Goal: Navigation & Orientation: Find specific page/section

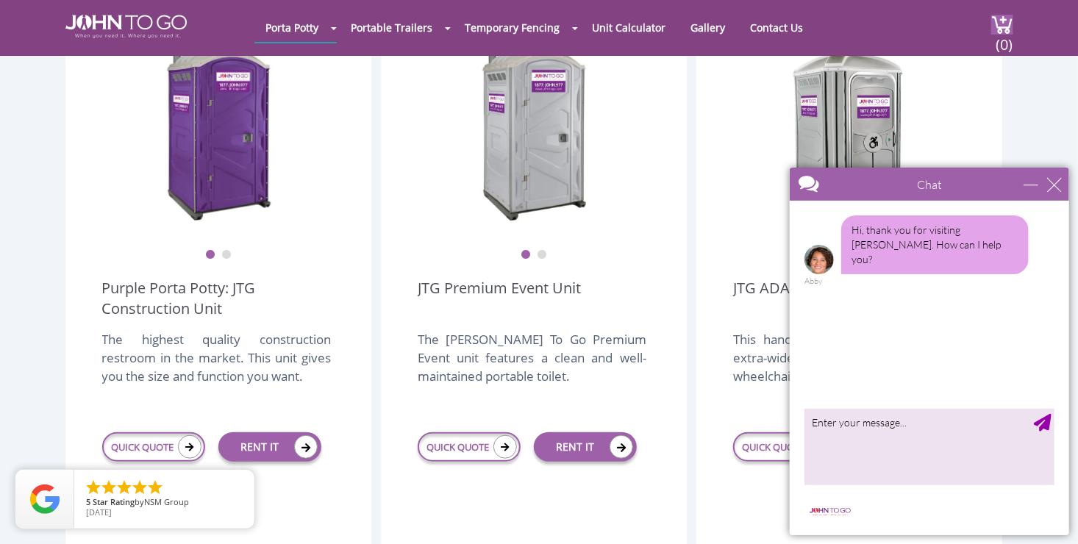
scroll to position [375, 0]
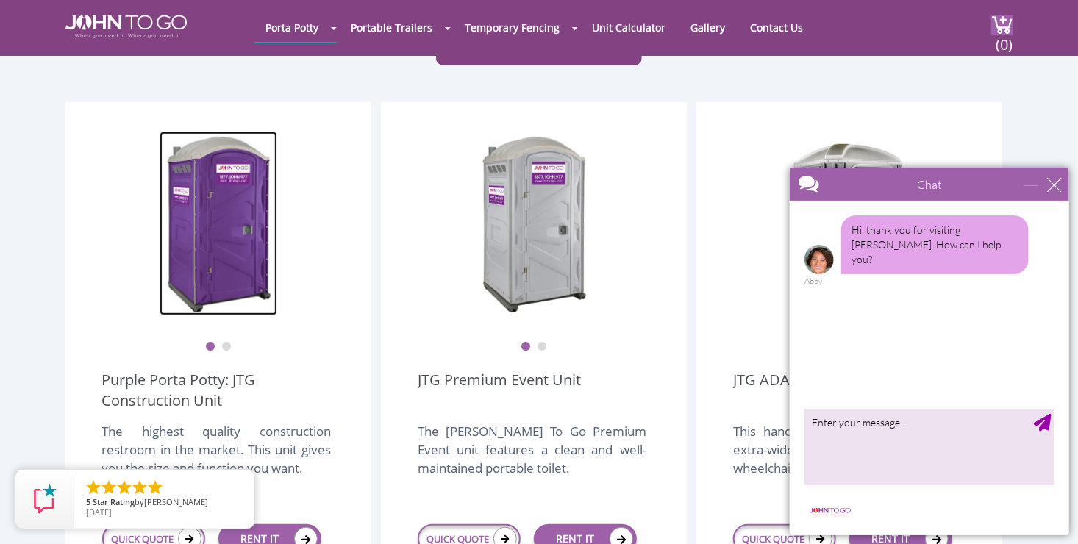
click at [199, 212] on img at bounding box center [219, 224] width 118 height 184
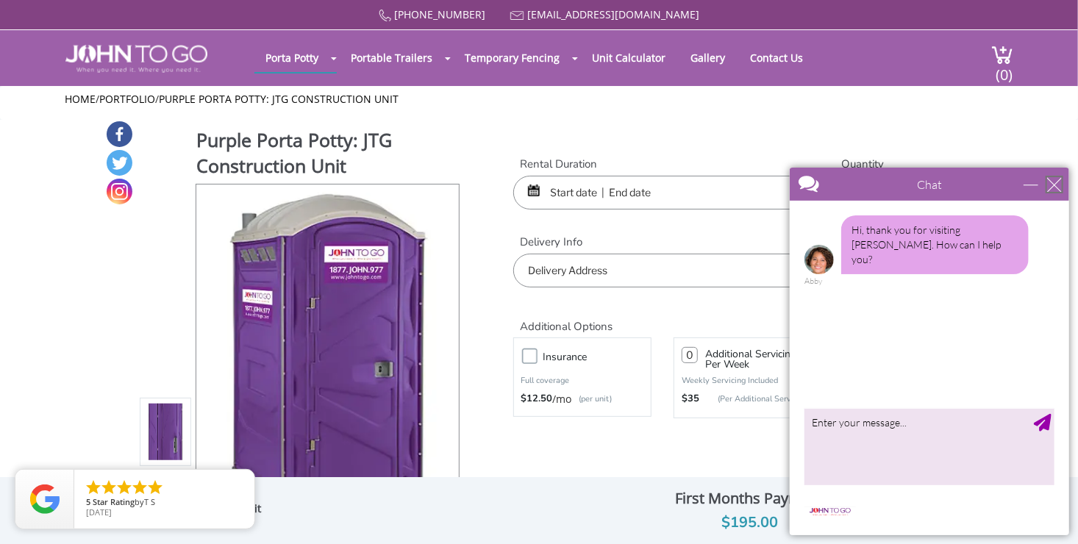
click at [1053, 185] on div "close" at bounding box center [1053, 183] width 15 height 15
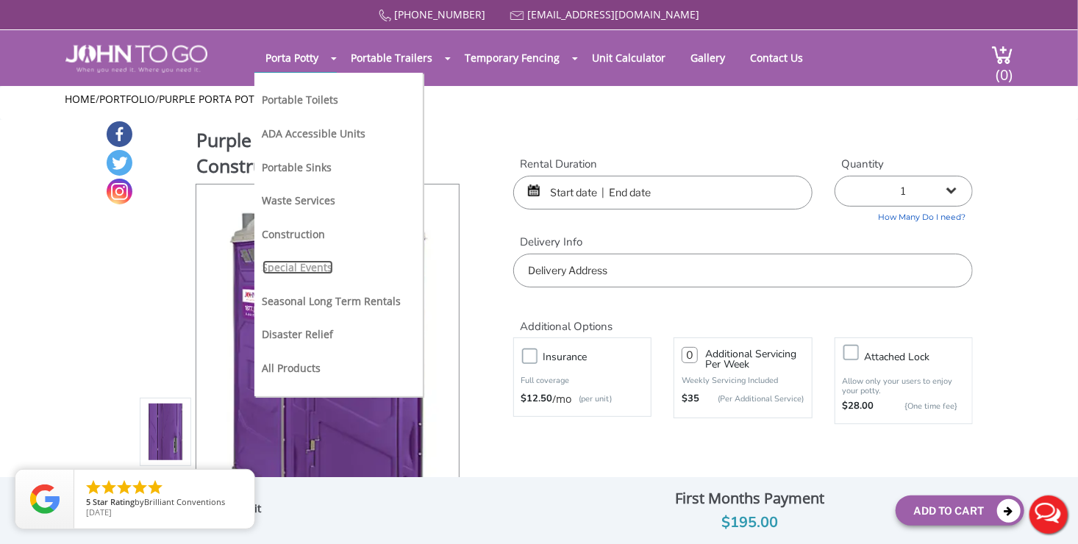
click at [326, 268] on link "Special Events" at bounding box center [297, 267] width 71 height 14
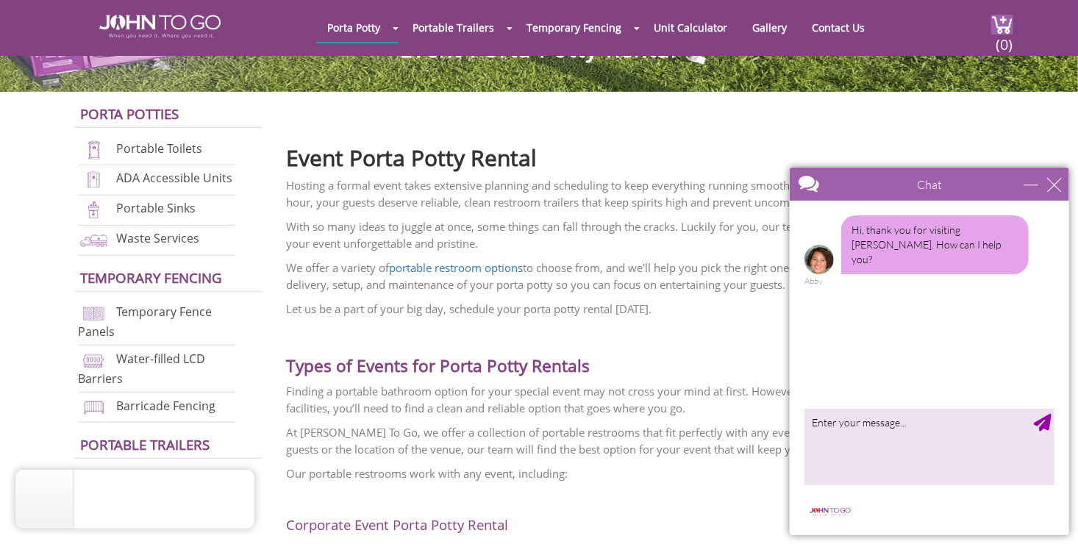
scroll to position [382, 0]
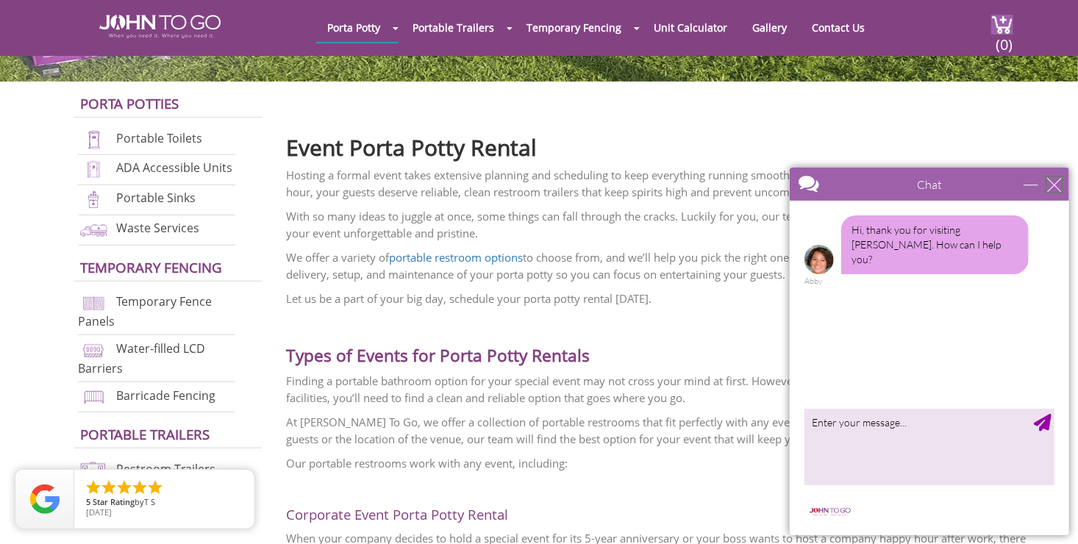
click at [1051, 185] on div "close" at bounding box center [1053, 183] width 15 height 15
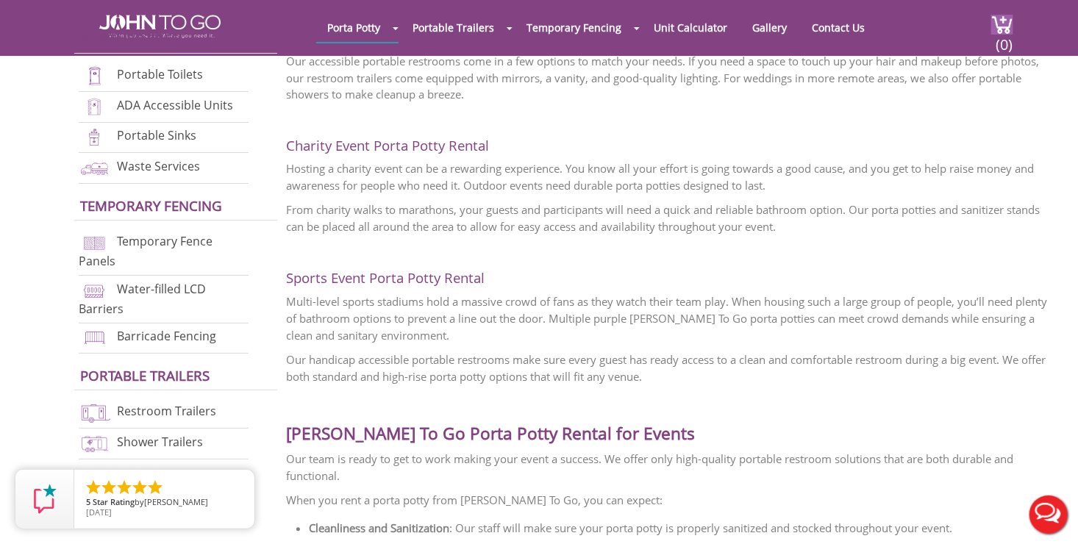
scroll to position [1217, 0]
